Goal: Task Accomplishment & Management: Manage account settings

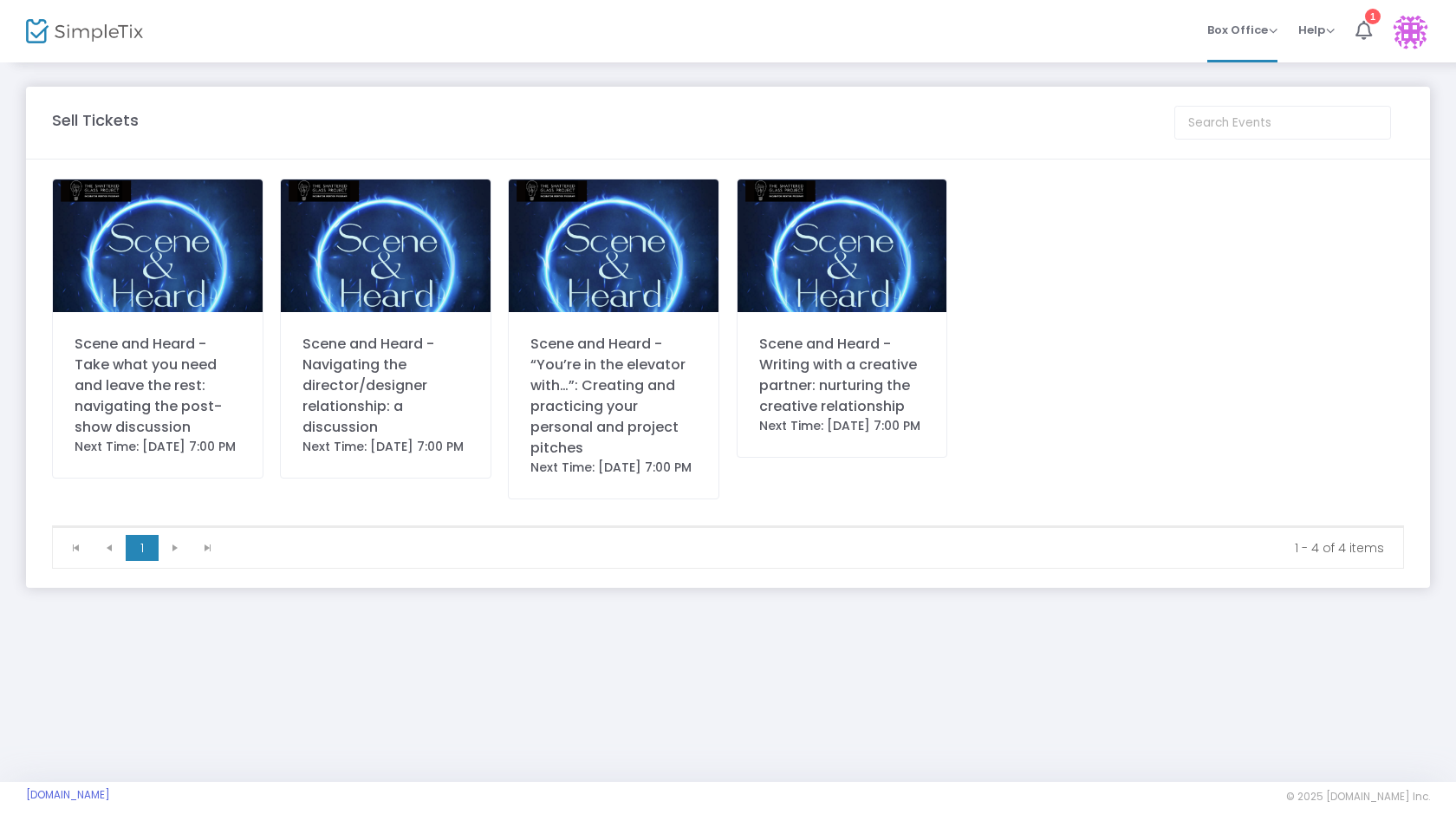
click at [99, 390] on div "Scene and Heard - Take what you need and leave the rest: navigating the post-sh…" at bounding box center [158, 385] width 167 height 104
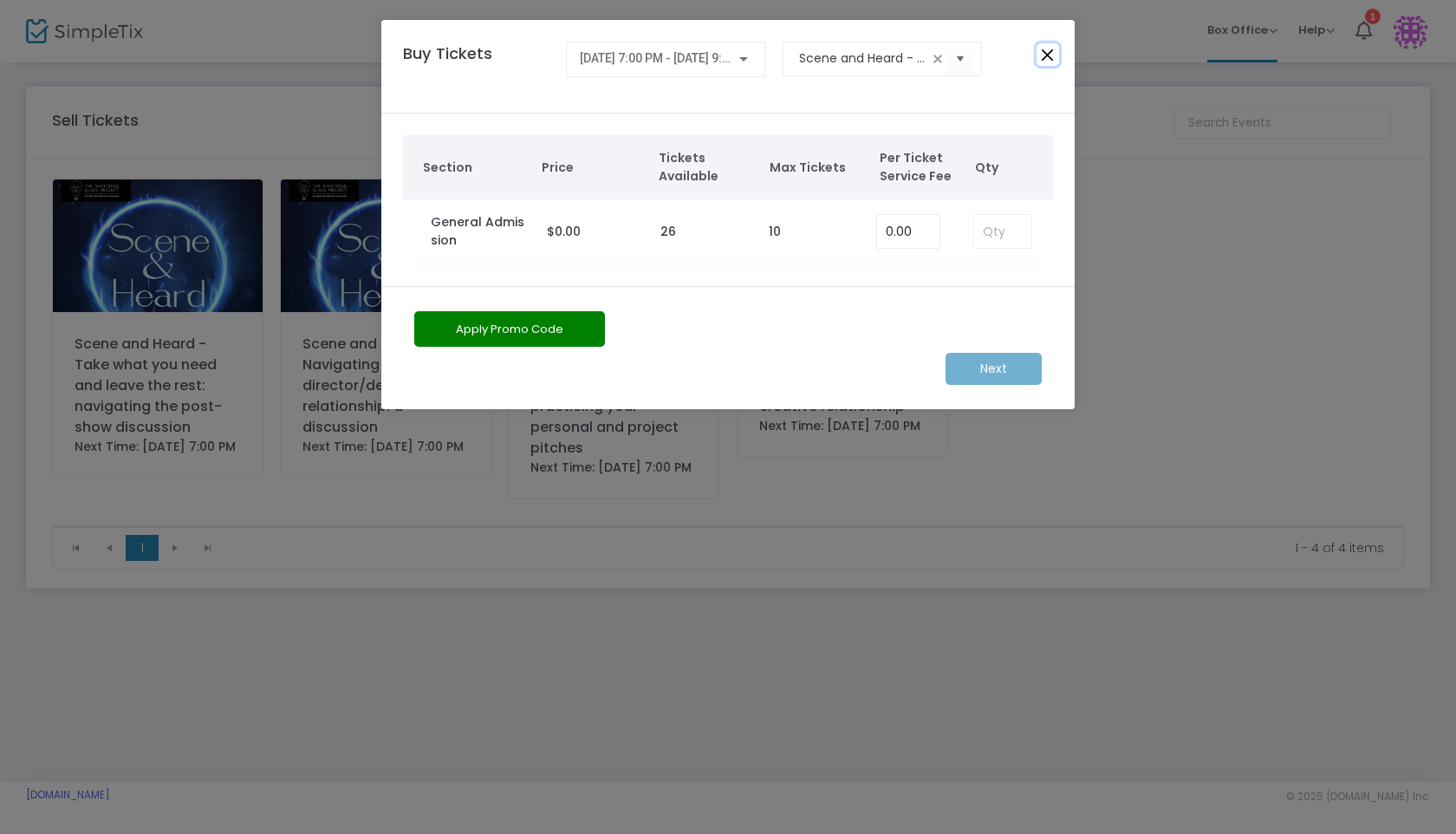
click at [956, 60] on button "Close" at bounding box center [1048, 54] width 22 height 22
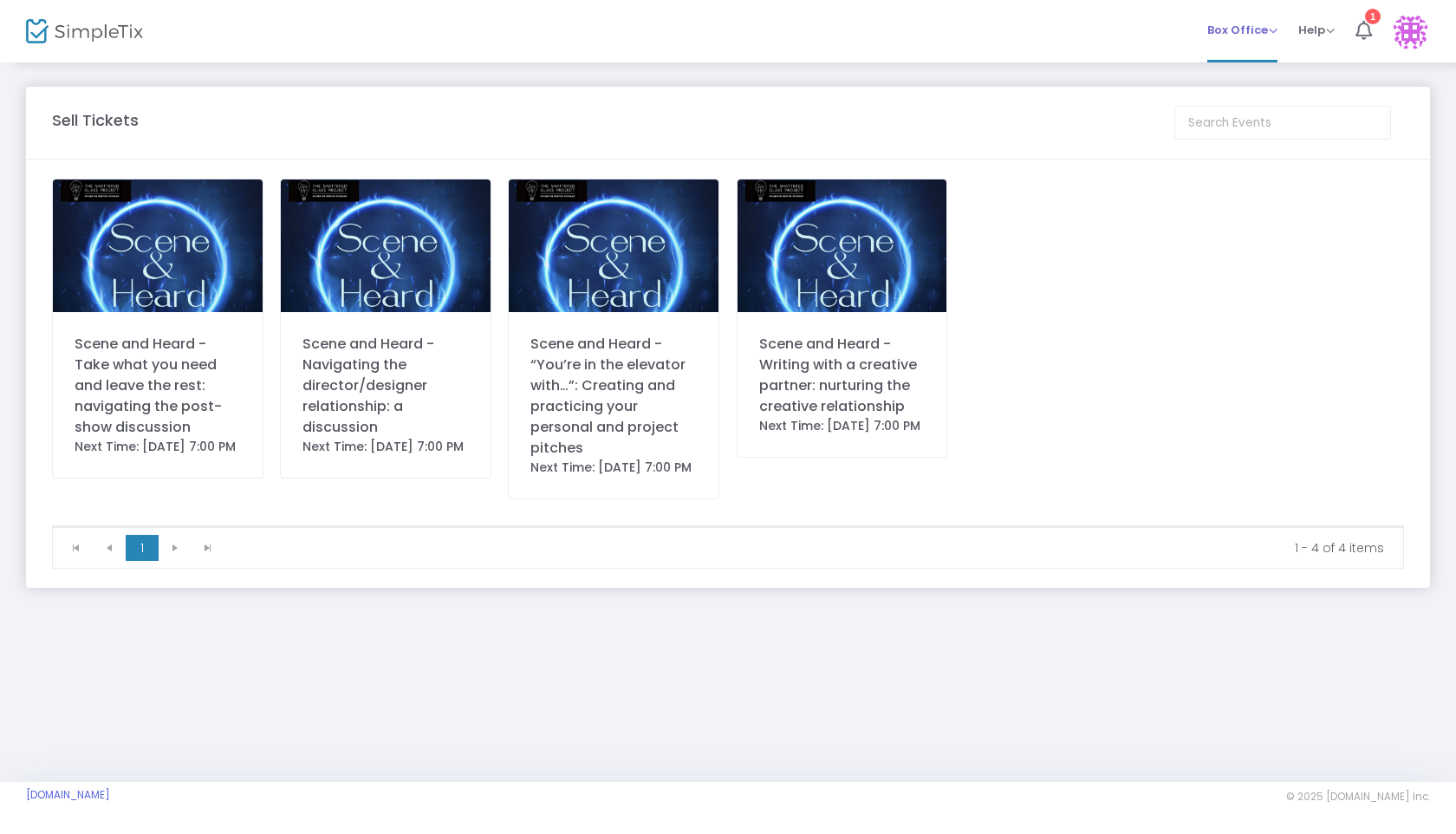
click at [956, 30] on span "Box Office" at bounding box center [1242, 29] width 70 height 16
click at [956, 33] on span "Help" at bounding box center [1316, 29] width 37 height 16
click at [956, 34] on span "Box Office" at bounding box center [1242, 29] width 70 height 16
click at [851, 47] on div "Box Office Sell Tickets Bookings Sell Season Pass Memberships Help View Docs Co…" at bounding box center [838, 31] width 1235 height 62
click at [200, 358] on div "Scene and Heard - Take what you need and leave the rest: navigating the post-sh…" at bounding box center [158, 385] width 167 height 104
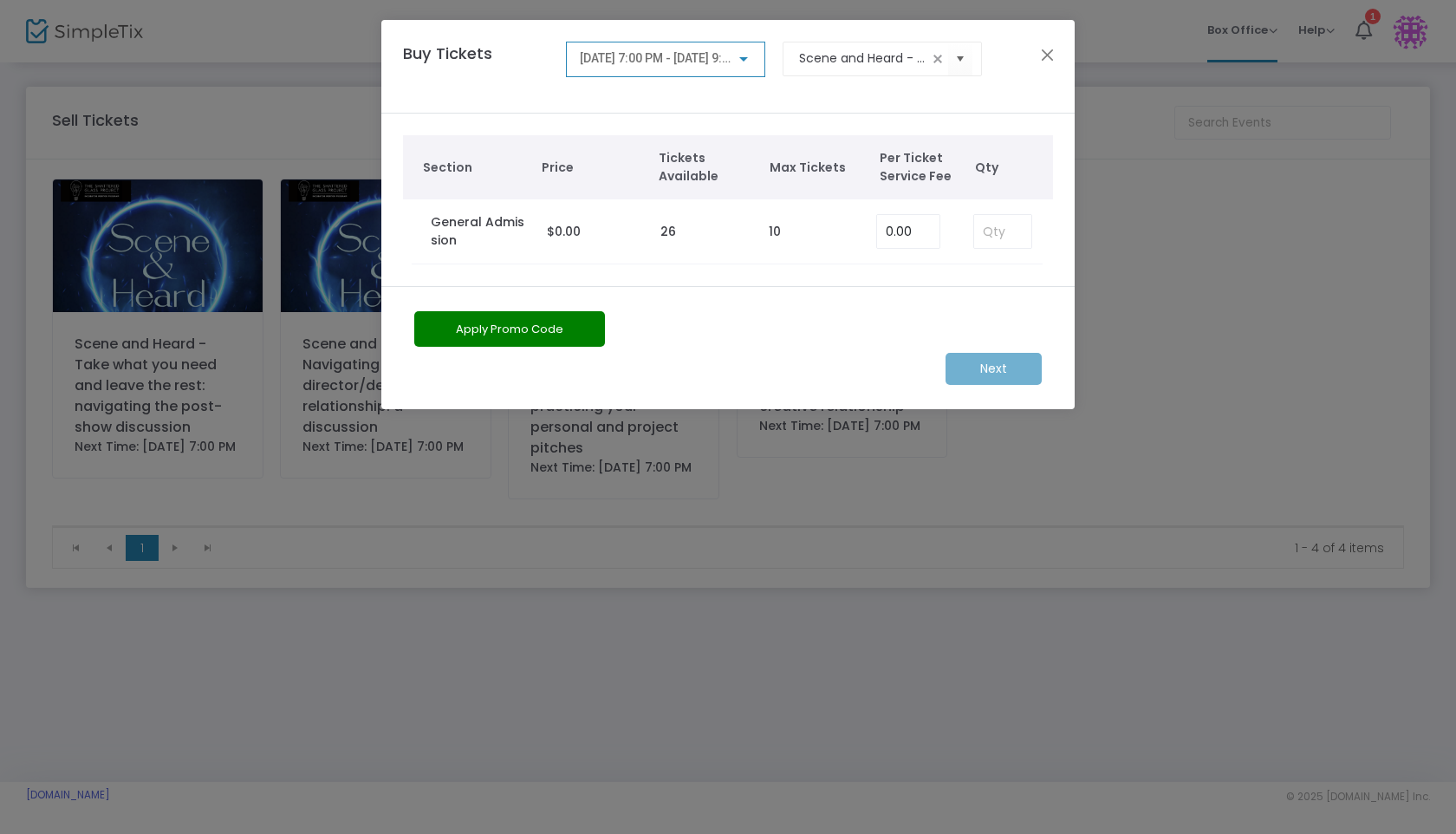
click at [956, 67] on div "Buy Tickets 9/22/2025 @ 7:00 PM - 9/22/2025 @ 9:00 PM Scene and Heard - Take wh…" at bounding box center [728, 66] width 694 height 94
click at [956, 56] on button "Close" at bounding box center [1048, 54] width 22 height 22
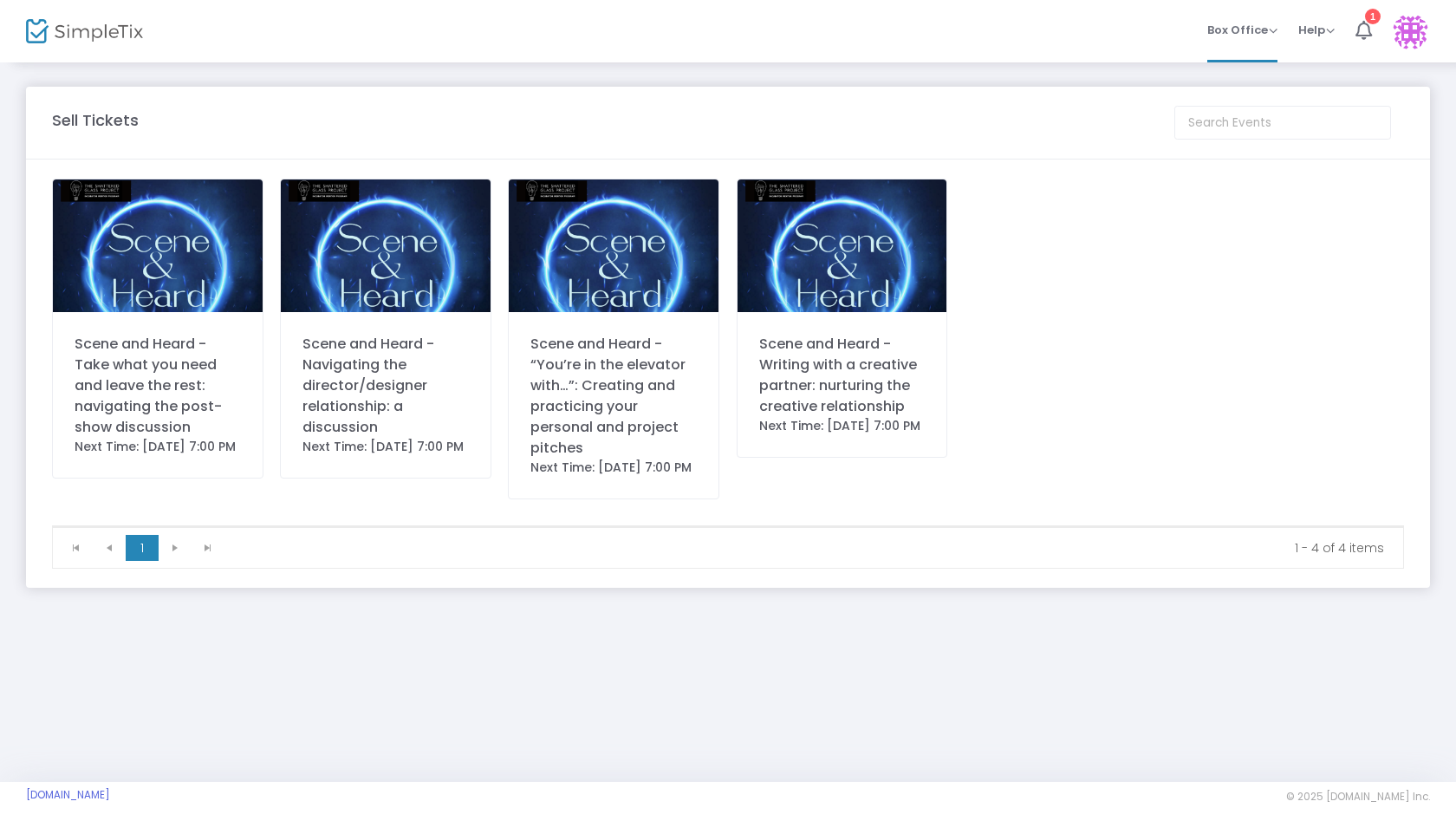
click at [107, 122] on m-panel-title "Sell Tickets" at bounding box center [95, 120] width 86 height 23
click at [79, 44] on div at bounding box center [68, 31] width 85 height 62
click at [86, 28] on img at bounding box center [84, 31] width 117 height 25
click at [1305, 40] on span "Help View Docs Contact Support" at bounding box center [1316, 30] width 37 height 45
click at [1318, 31] on span "Help" at bounding box center [1316, 29] width 37 height 16
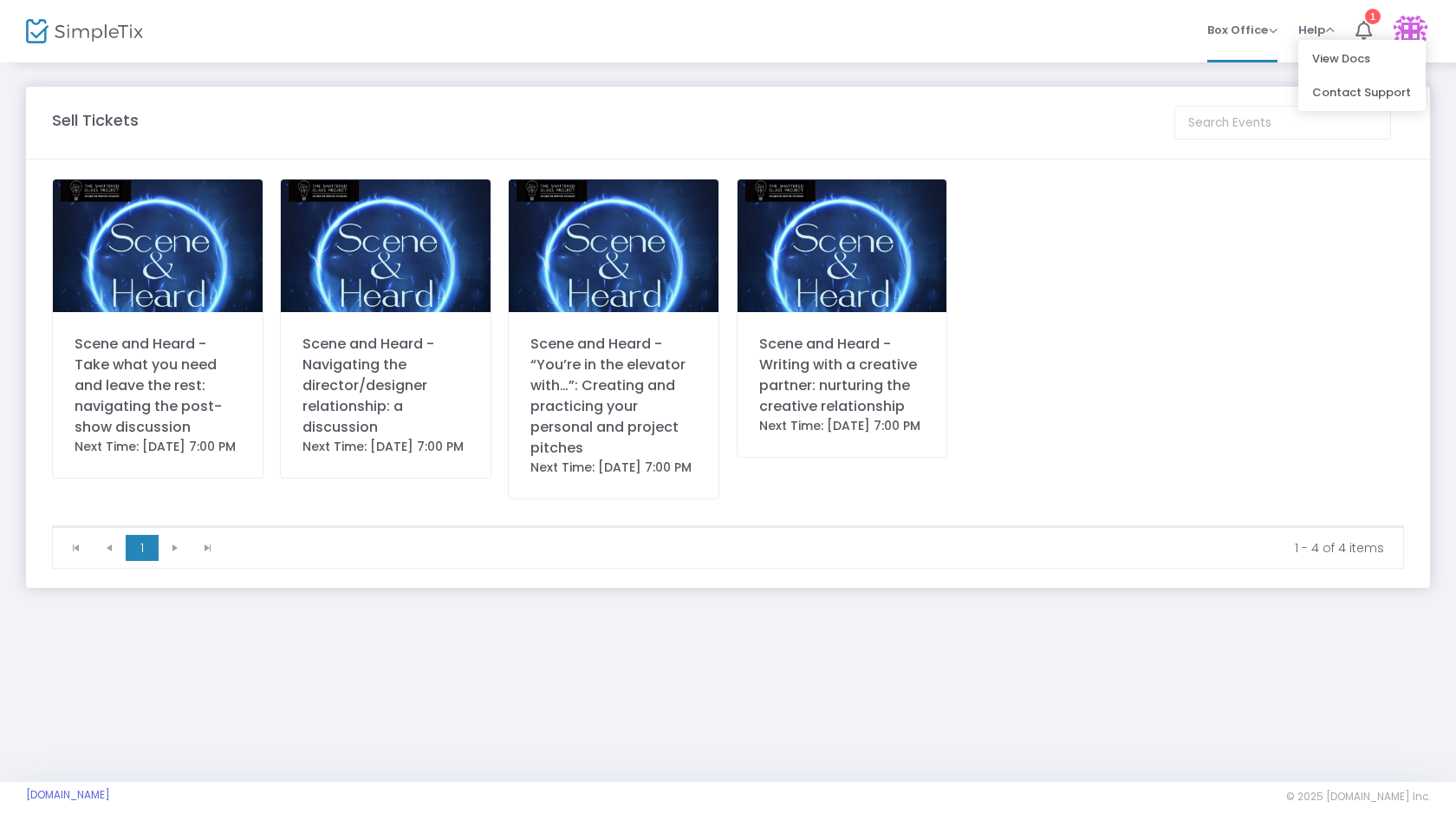
click at [1059, 62] on div "Box Office Sell Tickets Bookings Sell Season Pass Memberships Help View Docs Co…" at bounding box center [838, 31] width 1235 height 62
click at [1263, 39] on span "Box Office Sell Tickets Bookings Sell Season Pass" at bounding box center [1242, 30] width 70 height 45
click at [1264, 34] on span "Box Office" at bounding box center [1242, 29] width 70 height 16
click at [1242, 83] on li "Bookings" at bounding box center [1269, 93] width 124 height 34
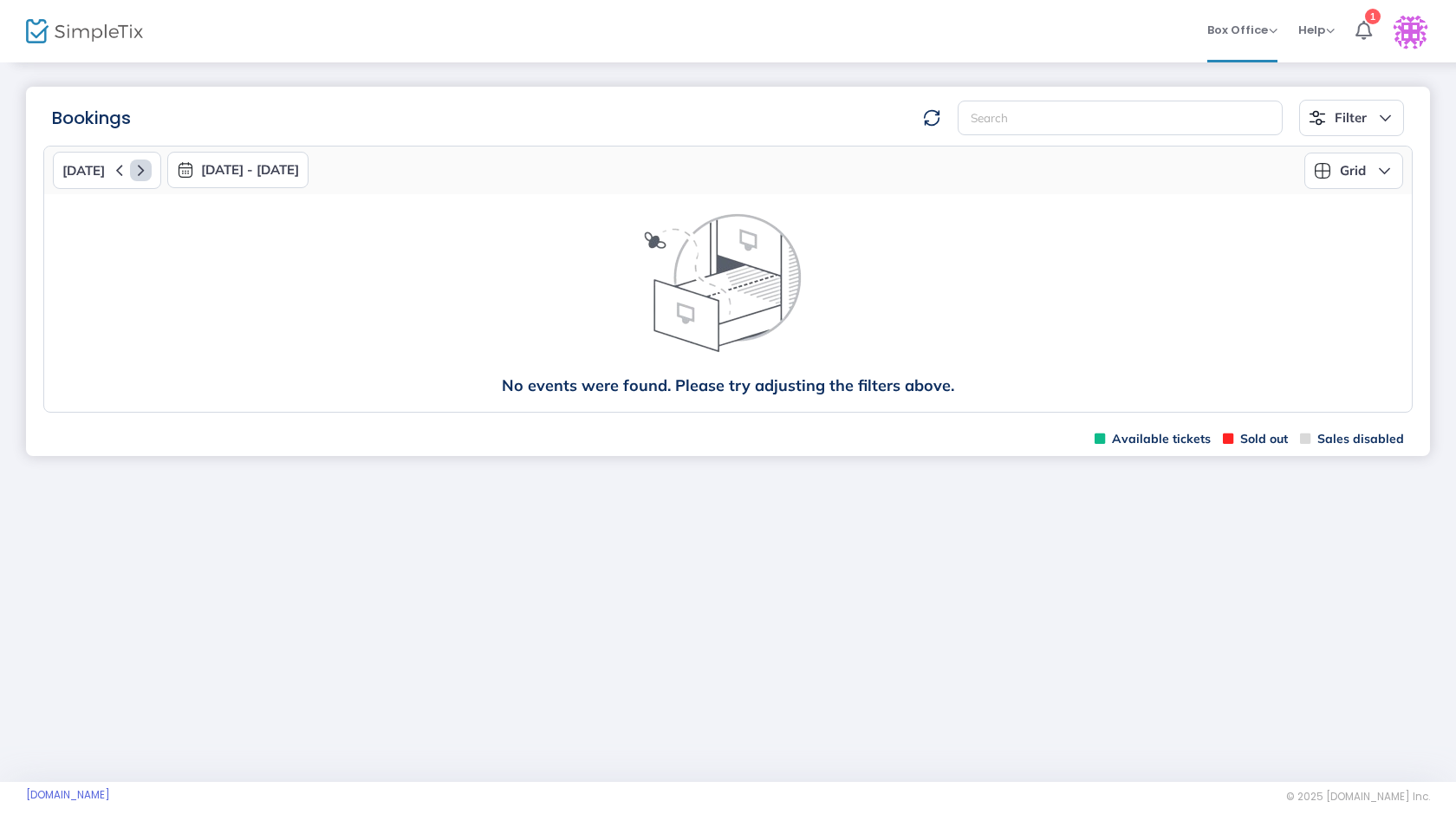
click at [136, 169] on icon at bounding box center [141, 170] width 21 height 21
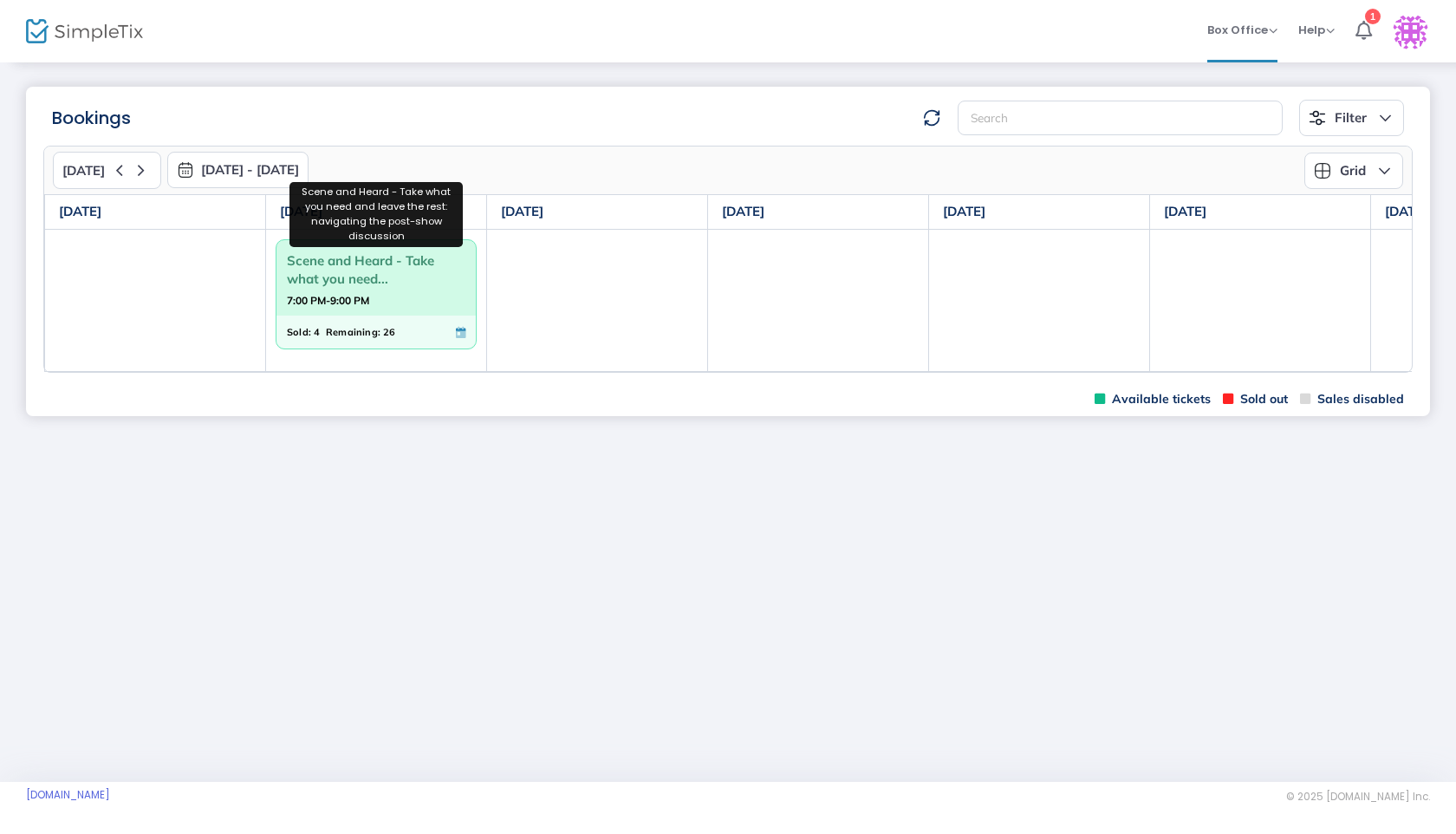
click at [353, 280] on span "Scene and Heard - Take what you need..." at bounding box center [376, 269] width 178 height 45
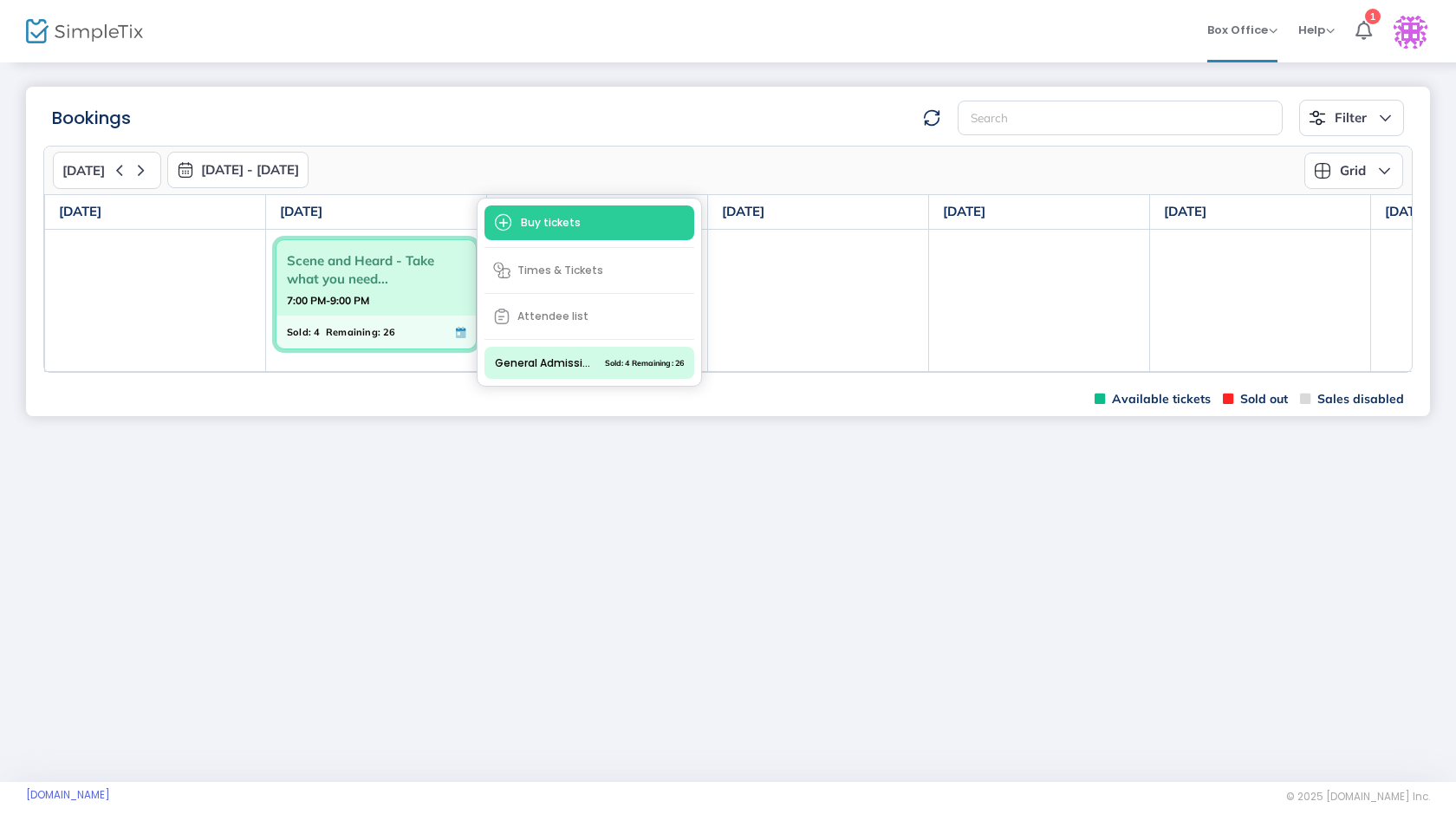
click at [560, 317] on span "Attendee list" at bounding box center [588, 316] width 210 height 31
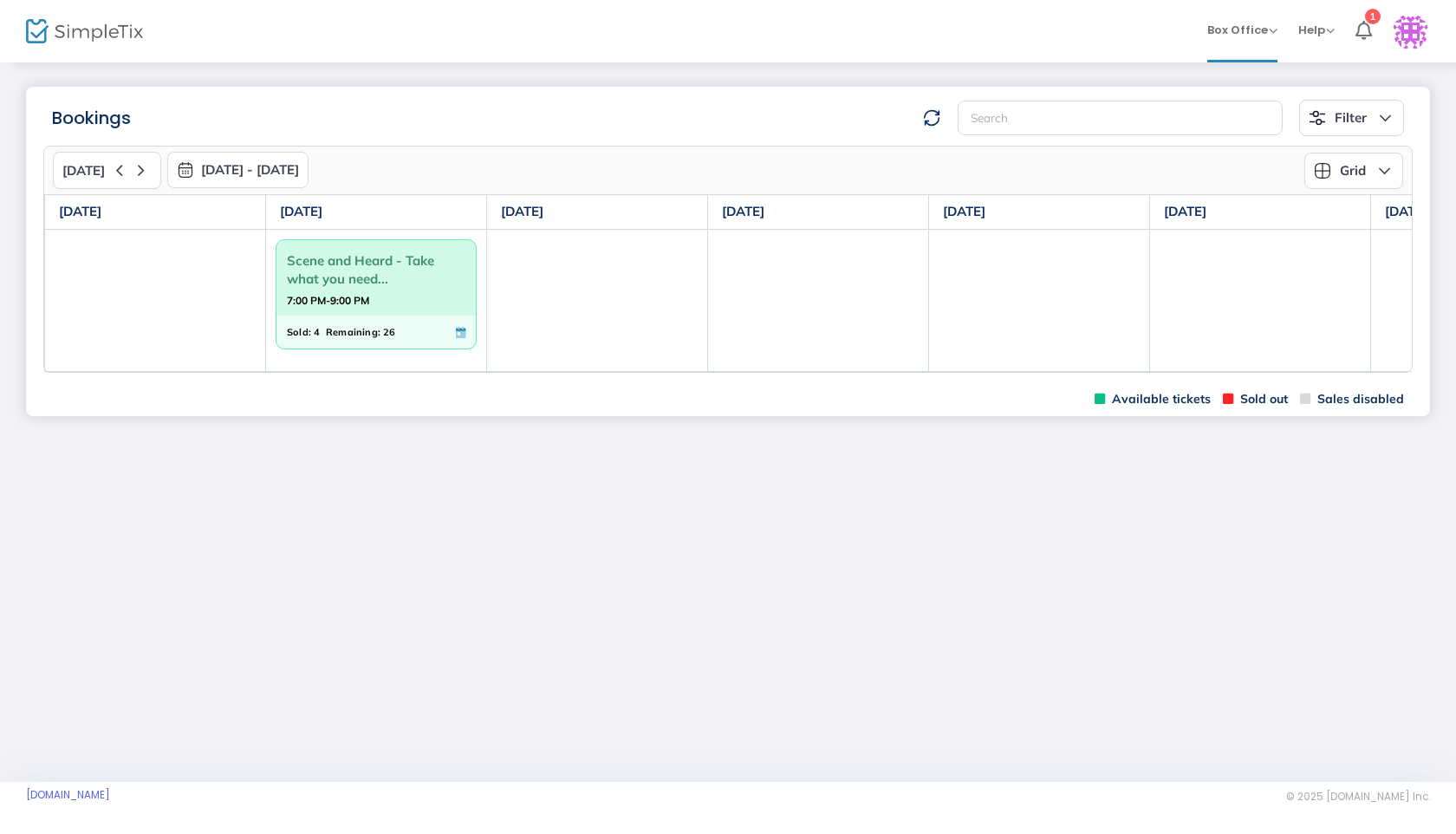
click at [411, 296] on span "7:00 PM-9:00 PM" at bounding box center [376, 301] width 178 height 17
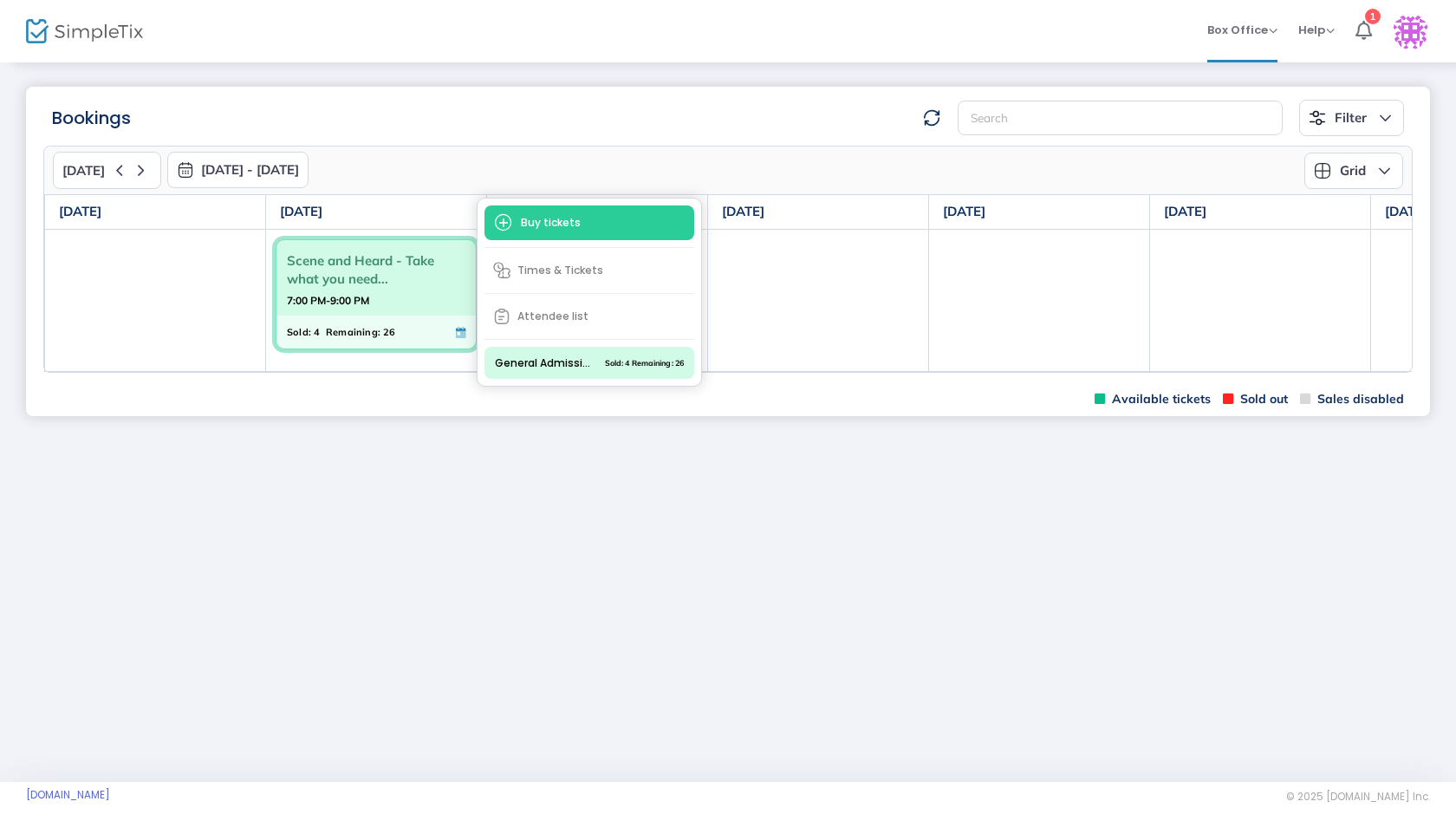
click at [509, 317] on img at bounding box center [501, 316] width 17 height 17
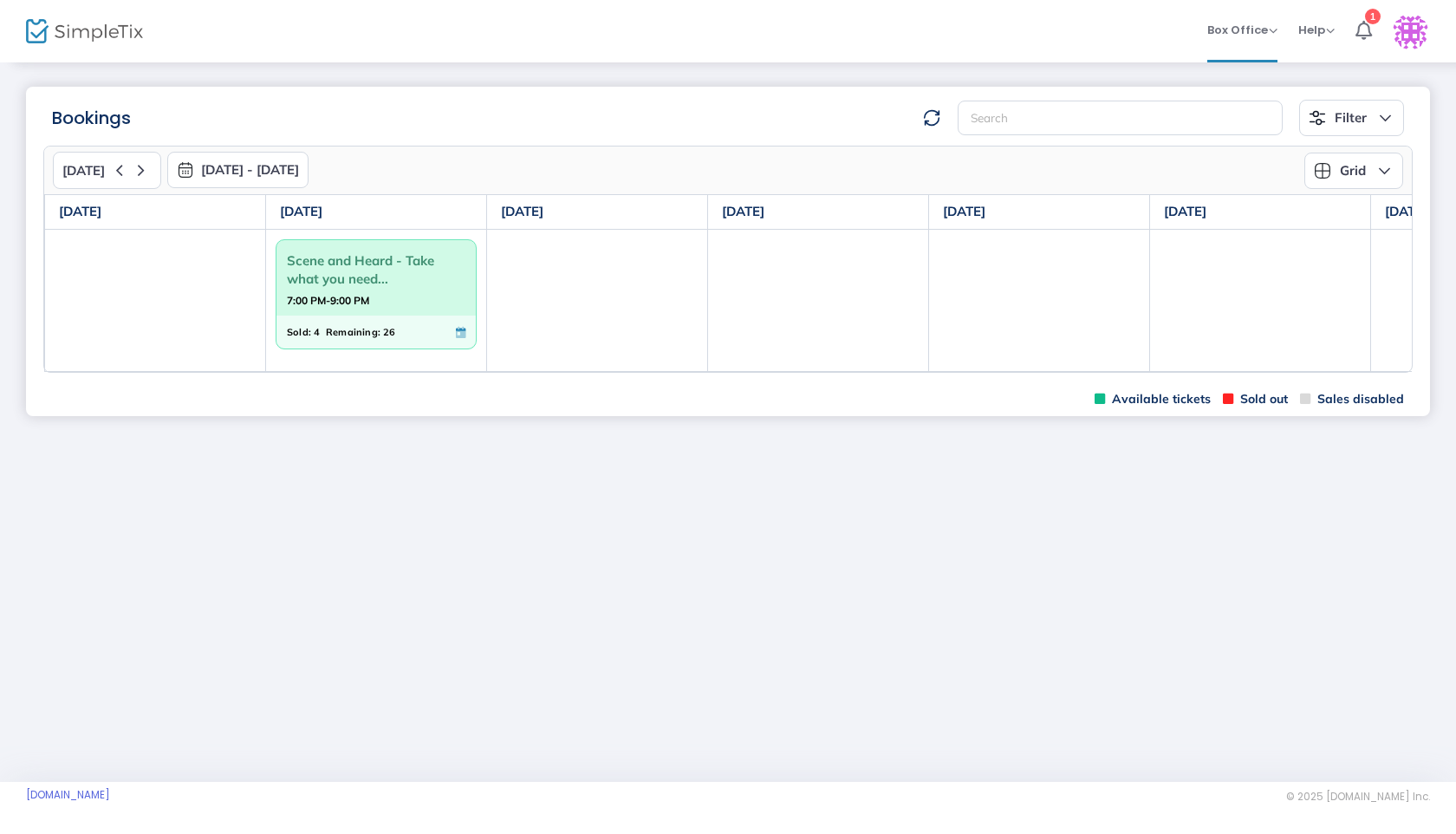
click at [407, 303] on span "7:00 PM-9:00 PM" at bounding box center [376, 301] width 178 height 17
click at [364, 290] on span "Scene and Heard - Take what you need..." at bounding box center [376, 269] width 178 height 45
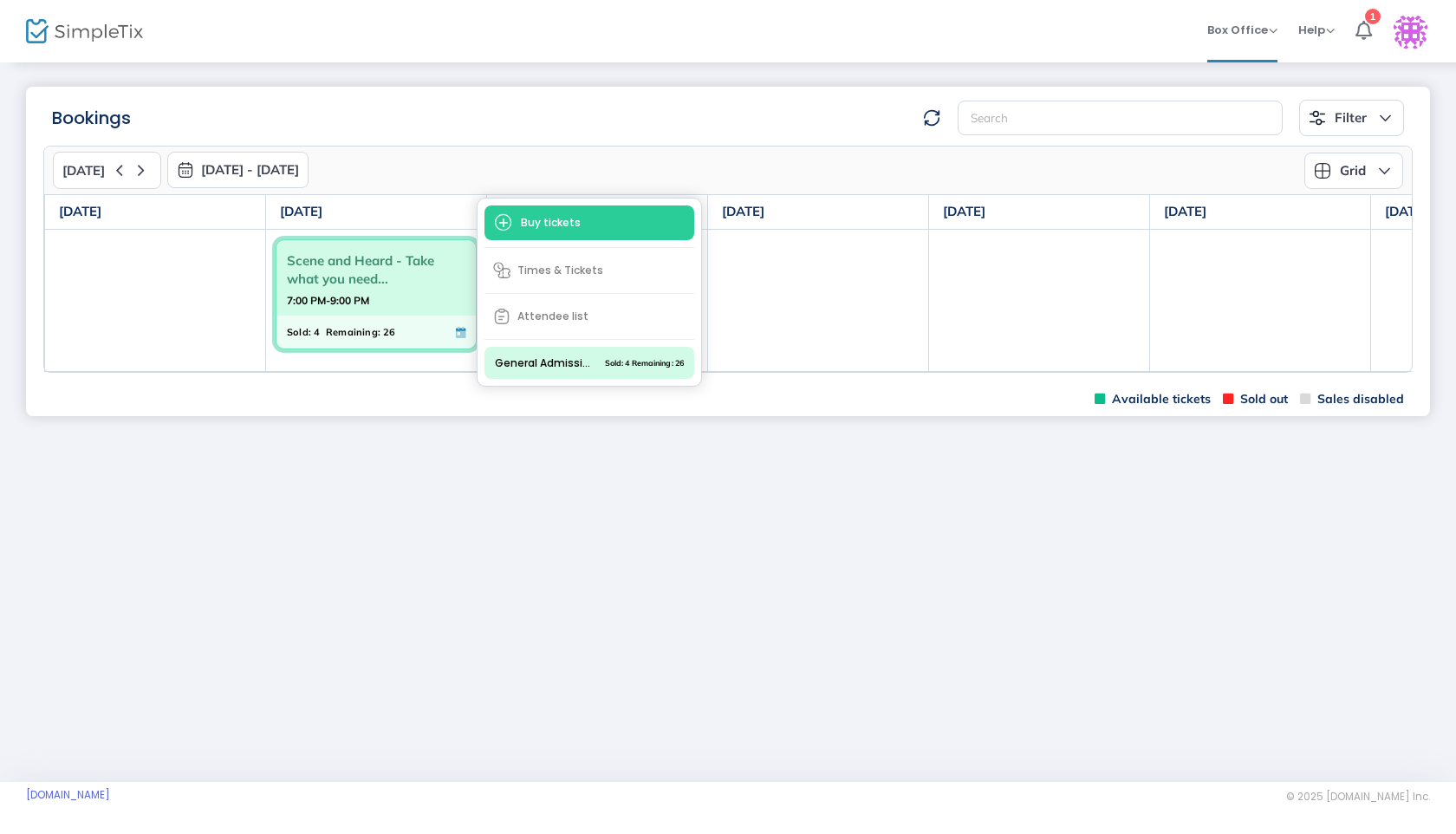
click at [528, 268] on span "Times & Tickets" at bounding box center [588, 270] width 210 height 31
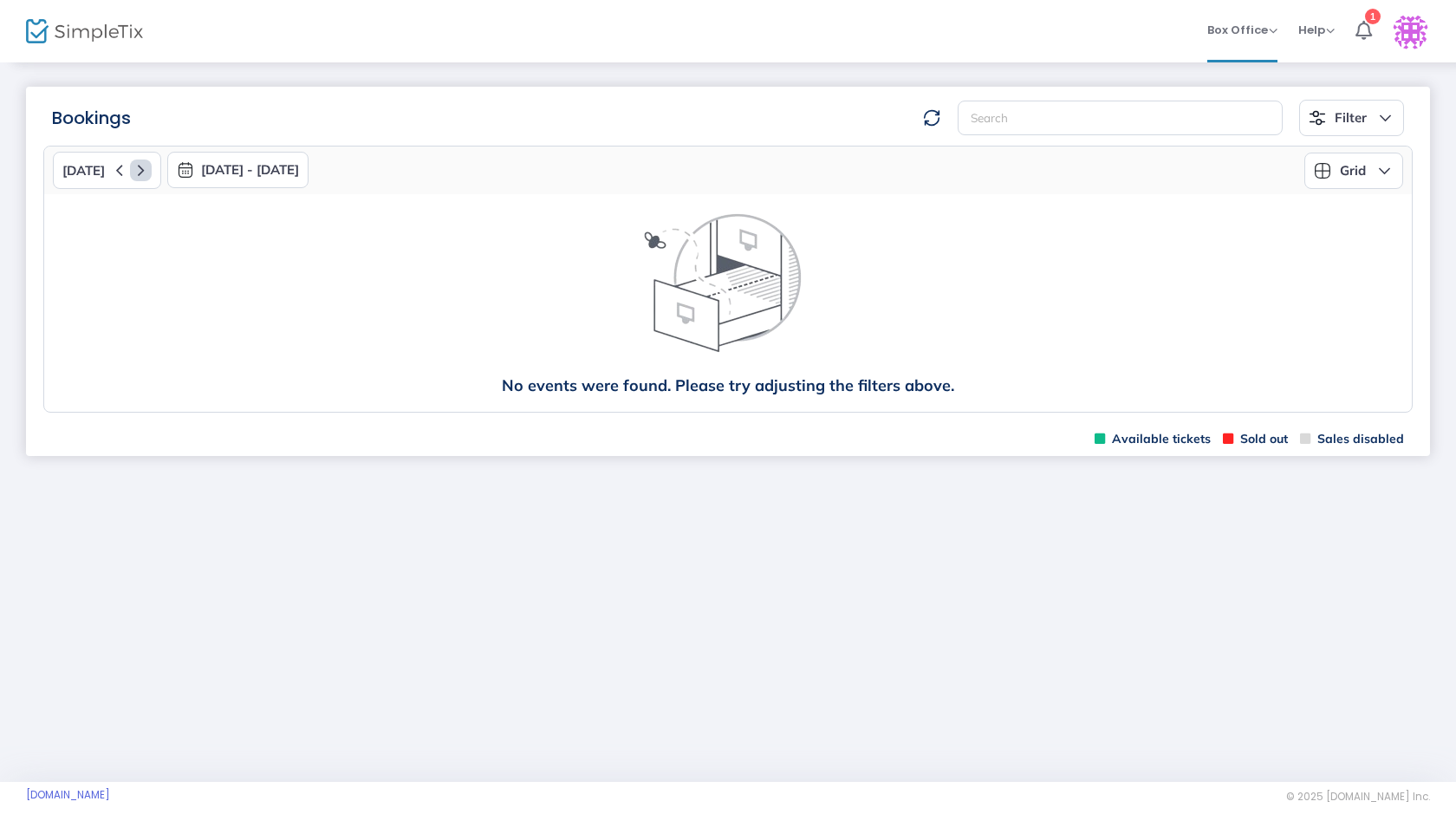
click at [133, 172] on icon at bounding box center [141, 170] width 21 height 21
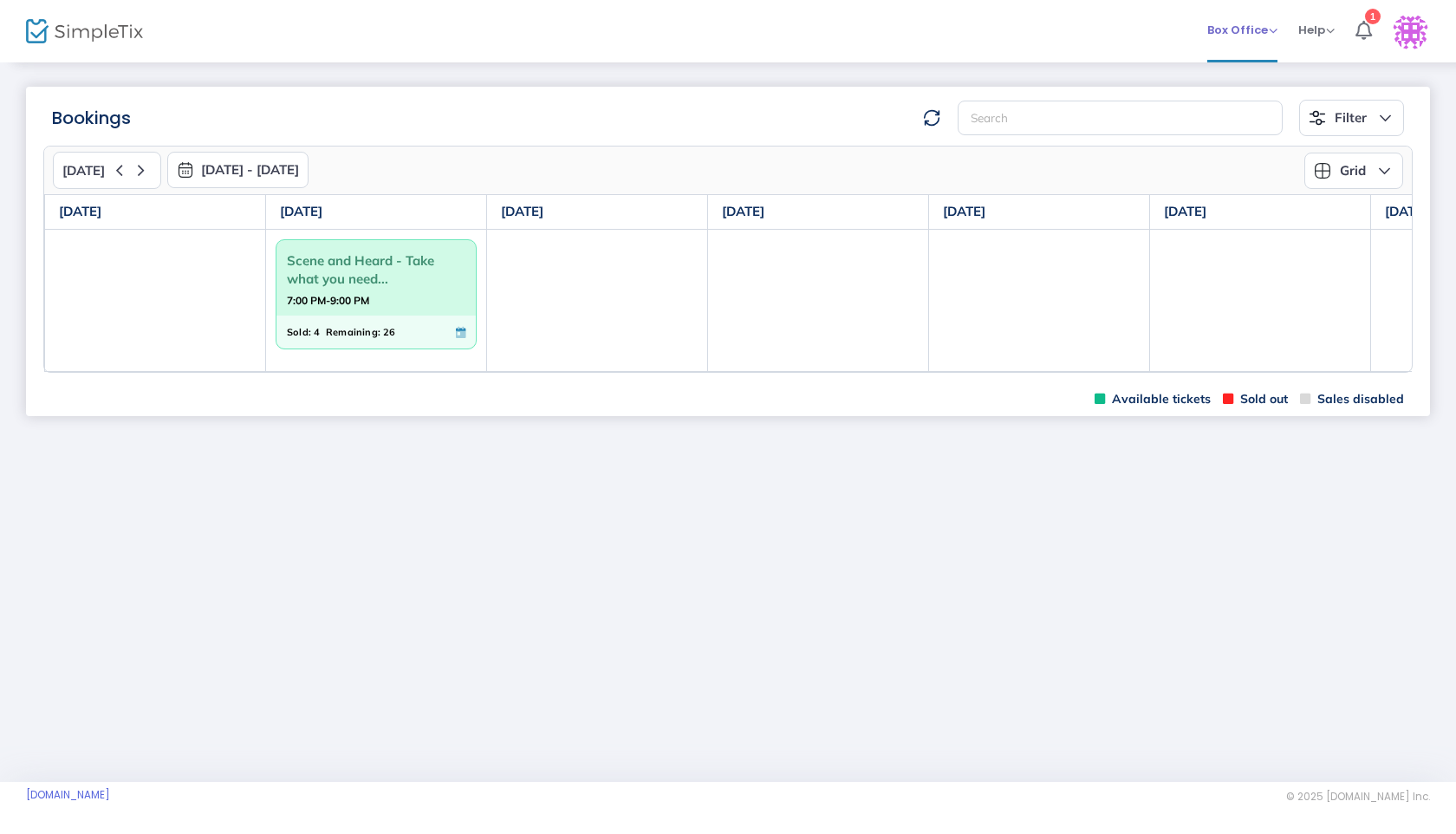
click at [1273, 47] on span "Box Office Sell Tickets Bookings Sell Season Pass" at bounding box center [1242, 30] width 70 height 45
click at [1251, 29] on span "Box Office" at bounding box center [1242, 29] width 70 height 16
click at [1232, 59] on li "Sell Tickets" at bounding box center [1269, 59] width 124 height 34
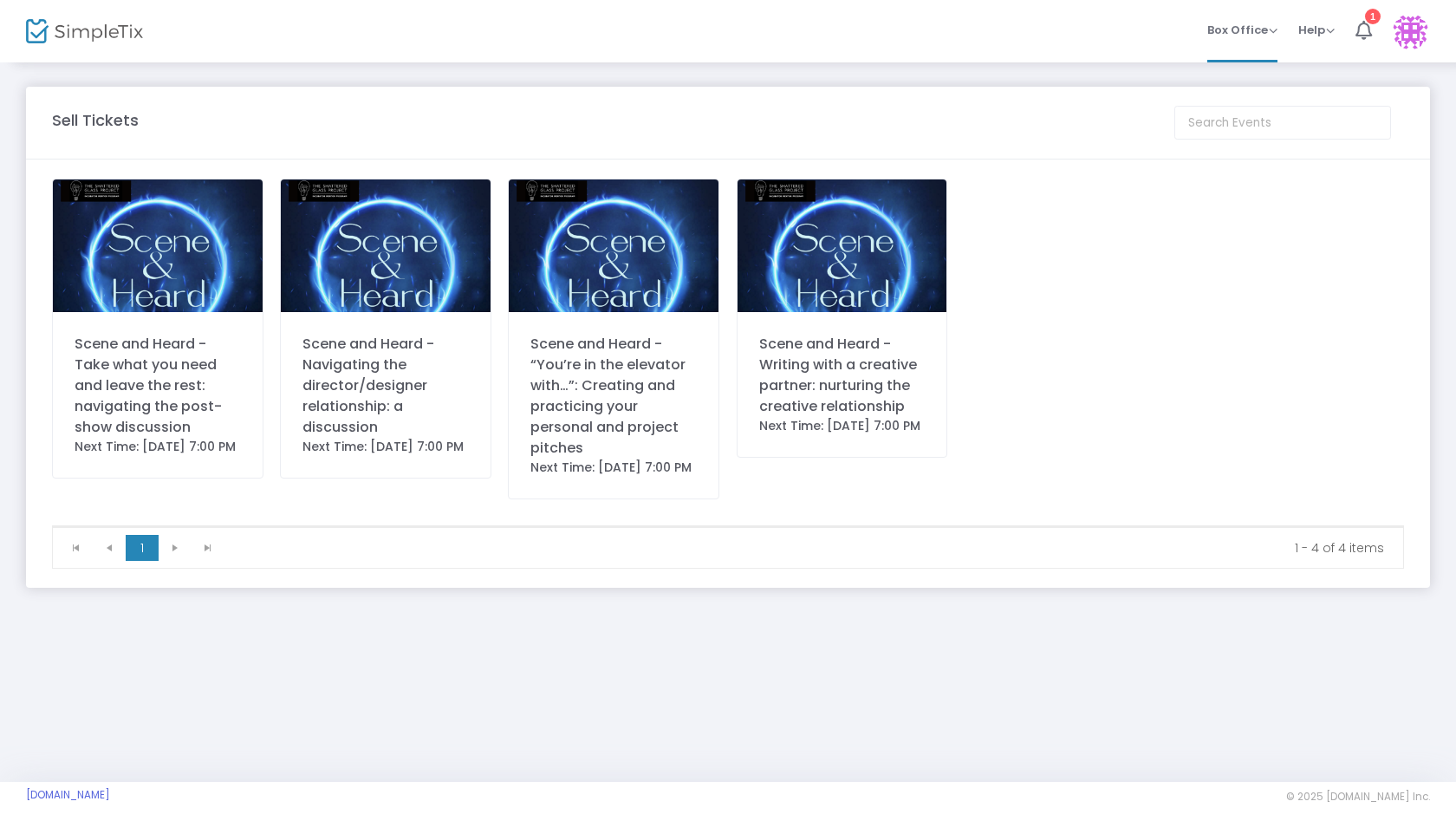
click at [110, 353] on div "Scene and Heard - Take what you need and leave the rest: navigating the post-sh…" at bounding box center [158, 385] width 167 height 104
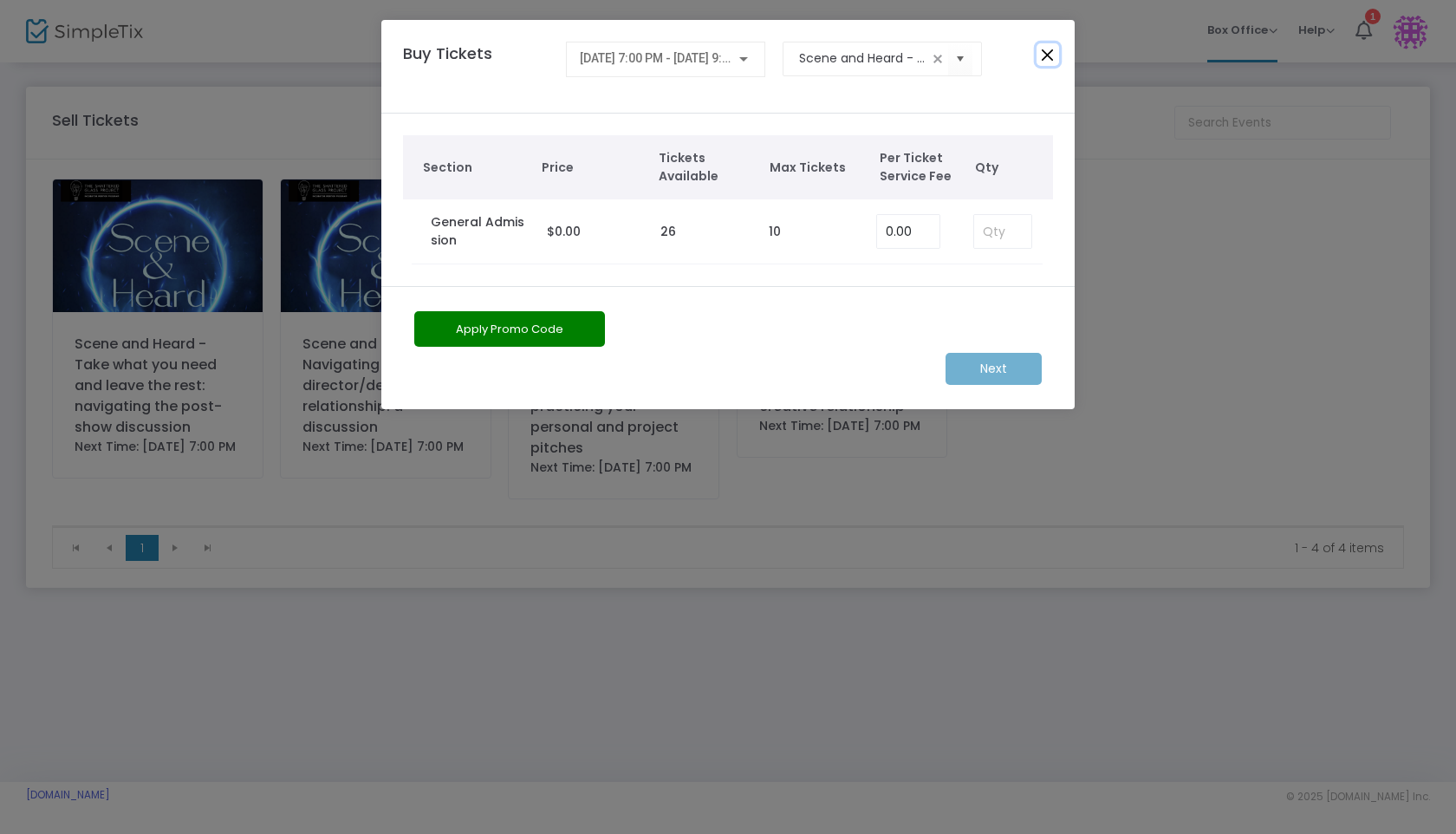
click at [1047, 54] on button "Close" at bounding box center [1048, 54] width 22 height 22
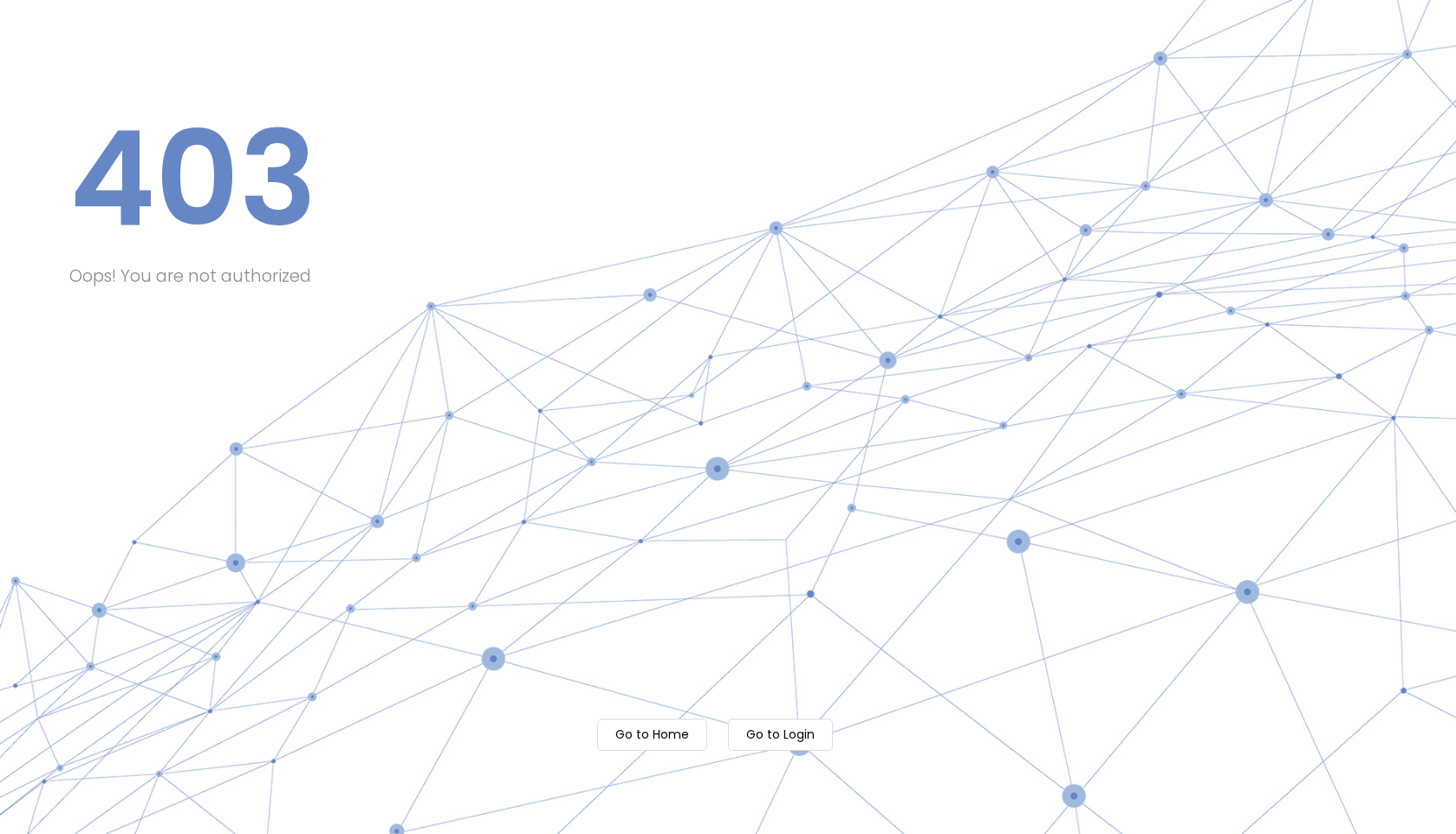
click at [766, 731] on m-button "Go to Login" at bounding box center [781, 735] width 105 height 32
click at [666, 732] on m-button "Go to Home" at bounding box center [652, 735] width 110 height 32
